Goal: Information Seeking & Learning: Learn about a topic

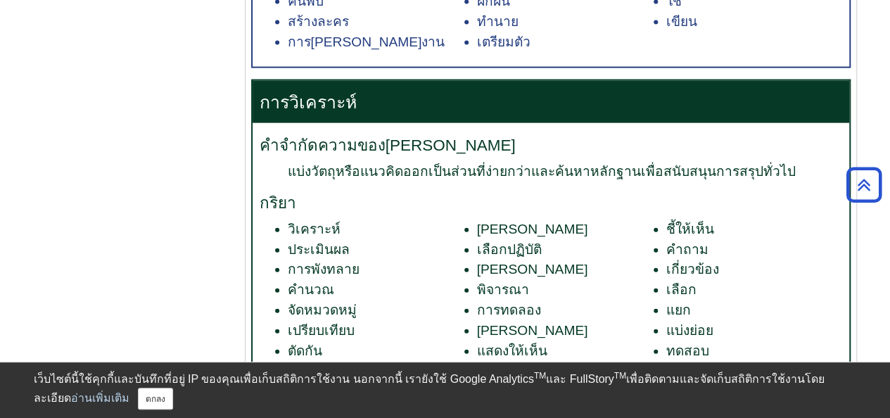
scroll to position [1407, 0]
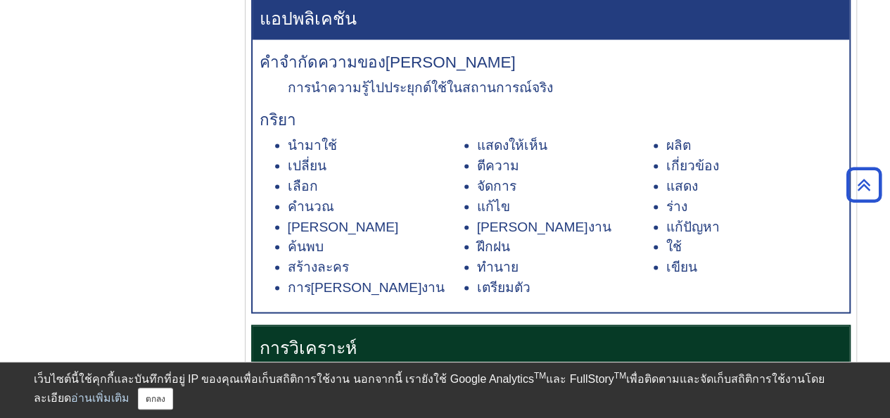
scroll to position [1477, 0]
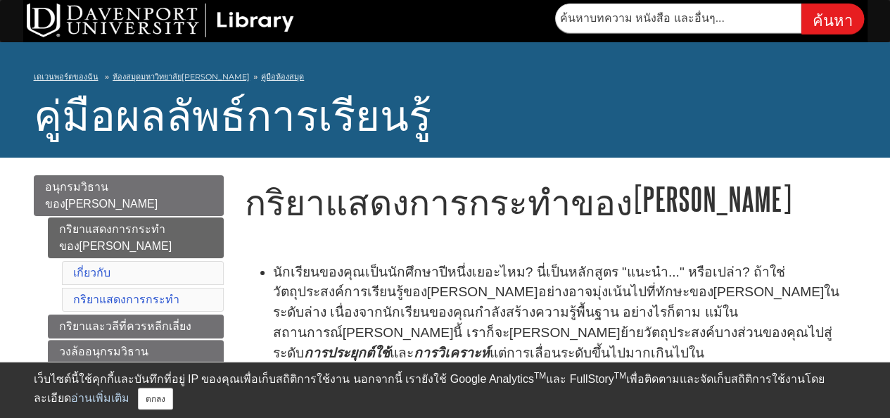
scroll to position [70, 0]
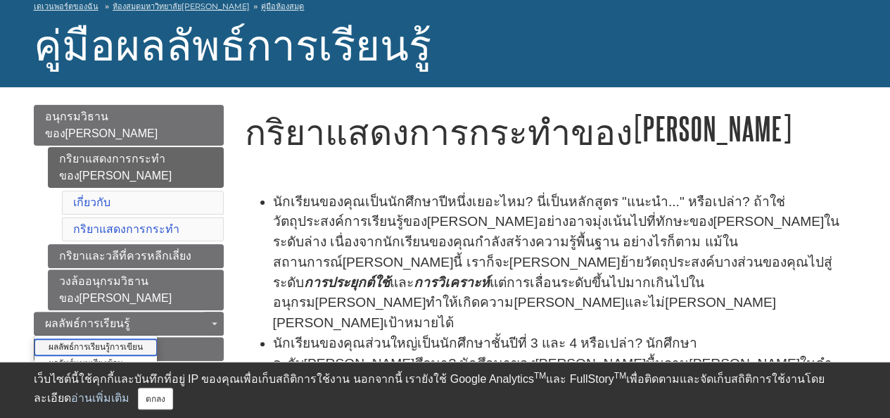
click at [122, 342] on font "ผลลัพธ์การเรียนรู้การเขียน" at bounding box center [96, 347] width 94 height 10
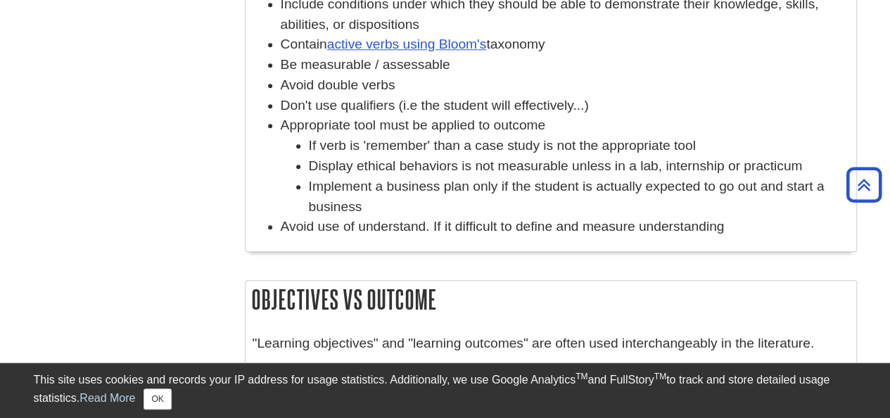
scroll to position [774, 0]
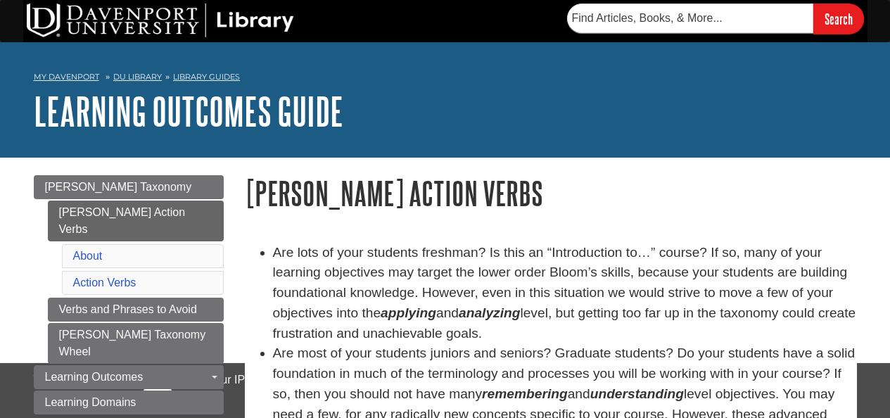
scroll to position [70, 0]
